Goal: Task Accomplishment & Management: Complete application form

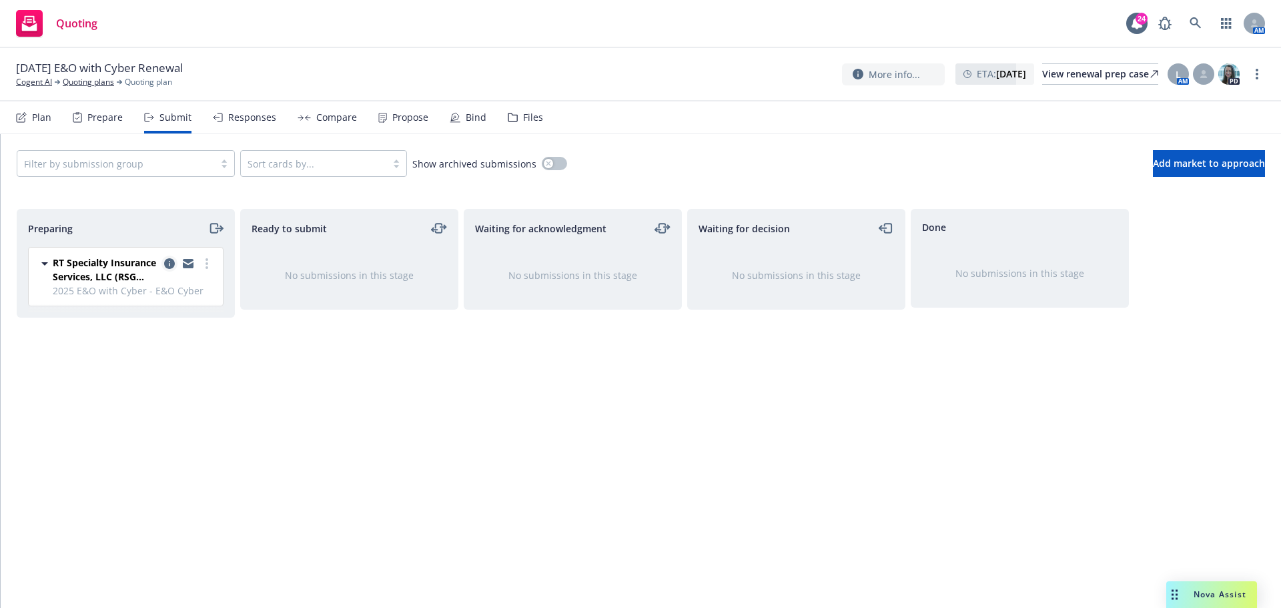
click at [170, 261] on icon "copy logging email" at bounding box center [169, 263] width 11 height 11
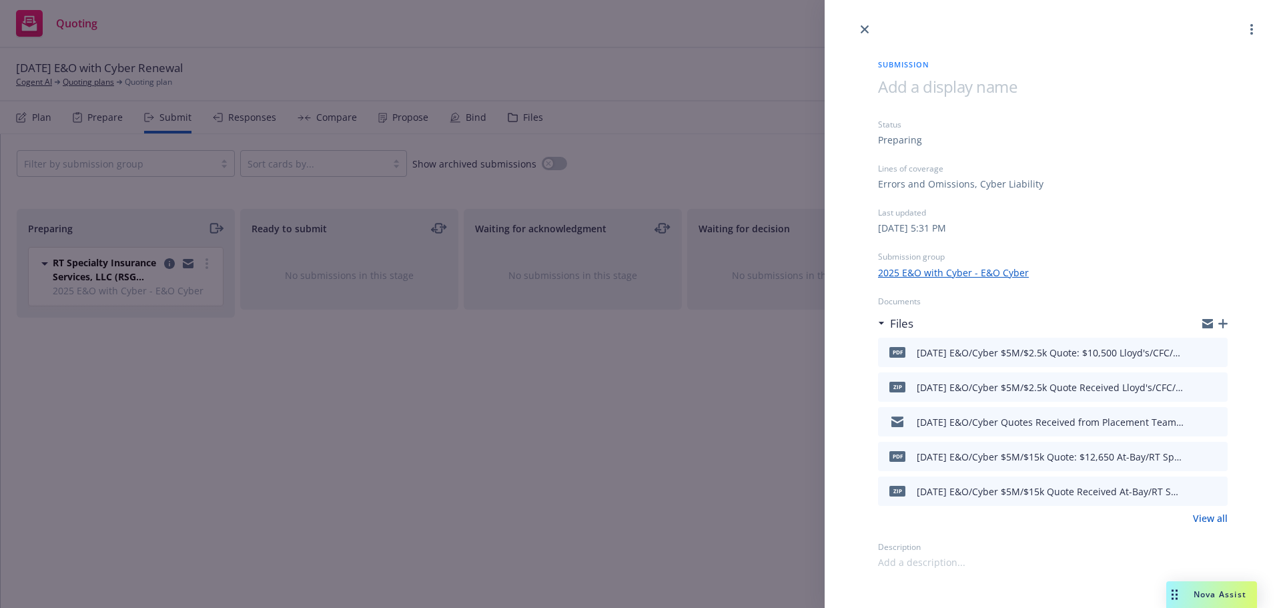
click at [1219, 519] on link "View all" at bounding box center [1210, 518] width 35 height 14
